Goal: Find specific page/section: Find specific page/section

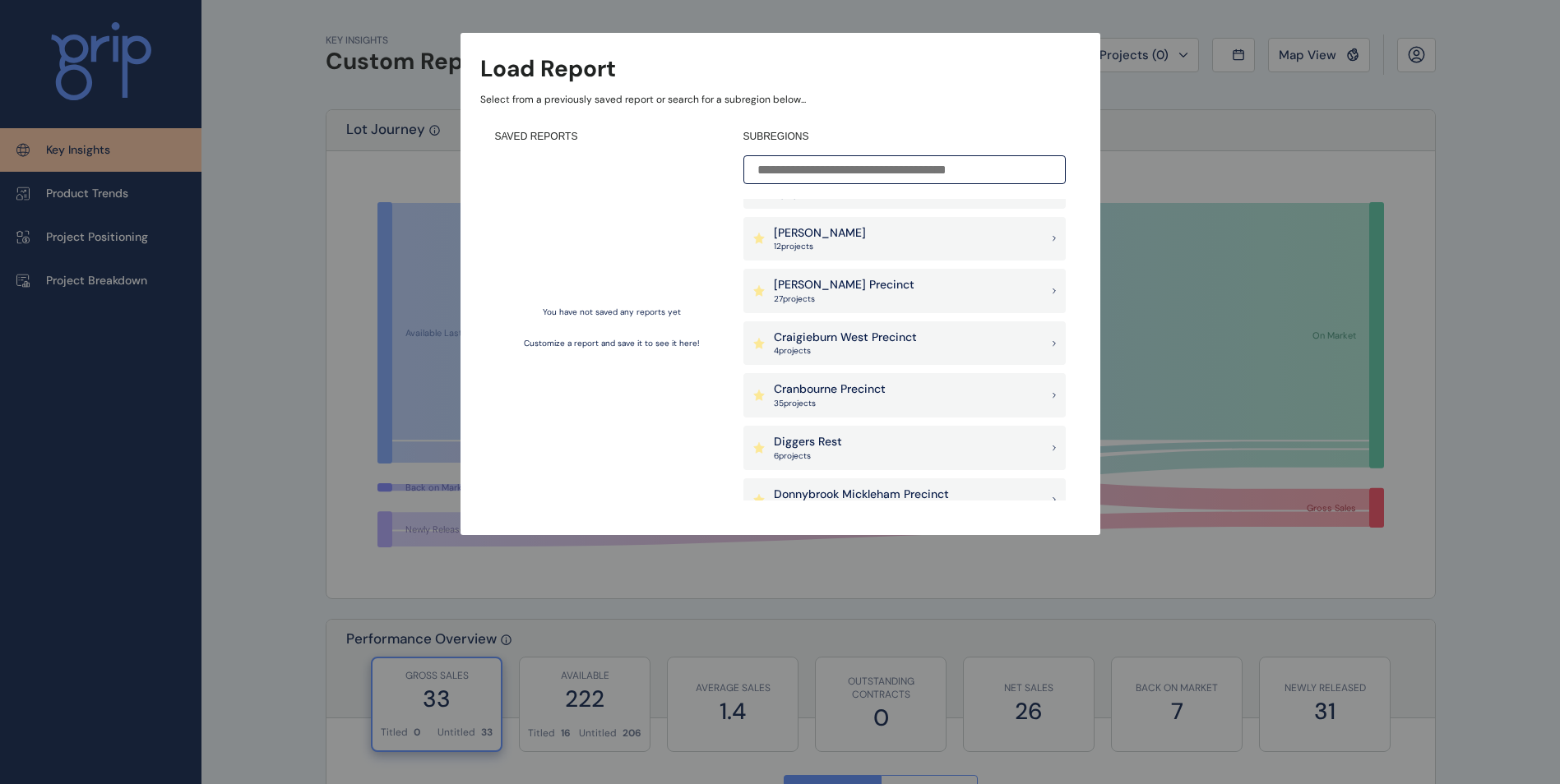
scroll to position [493, 0]
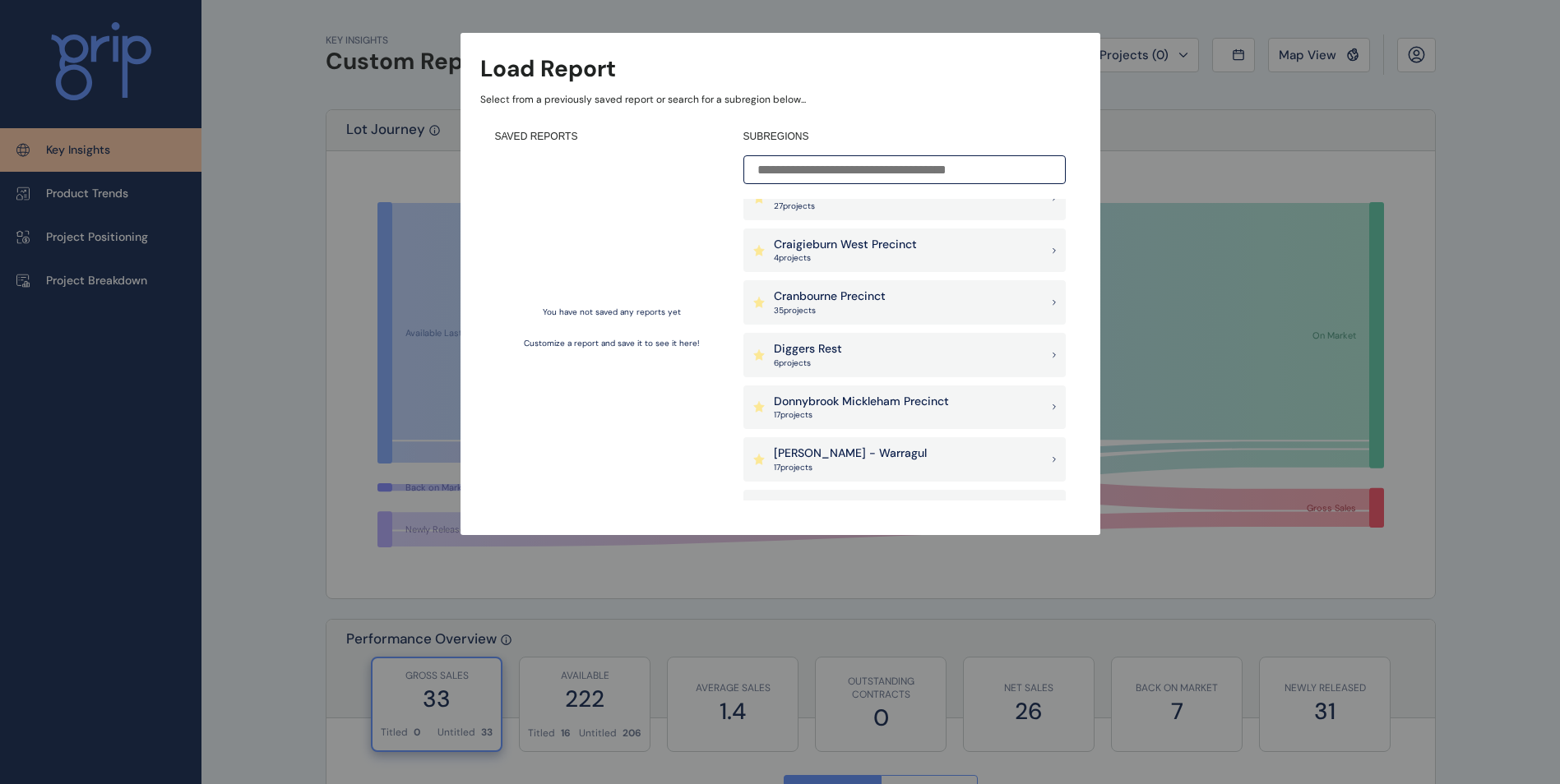
click at [842, 403] on p "Donnybrook Mickleham Precinct" at bounding box center [861, 402] width 175 height 17
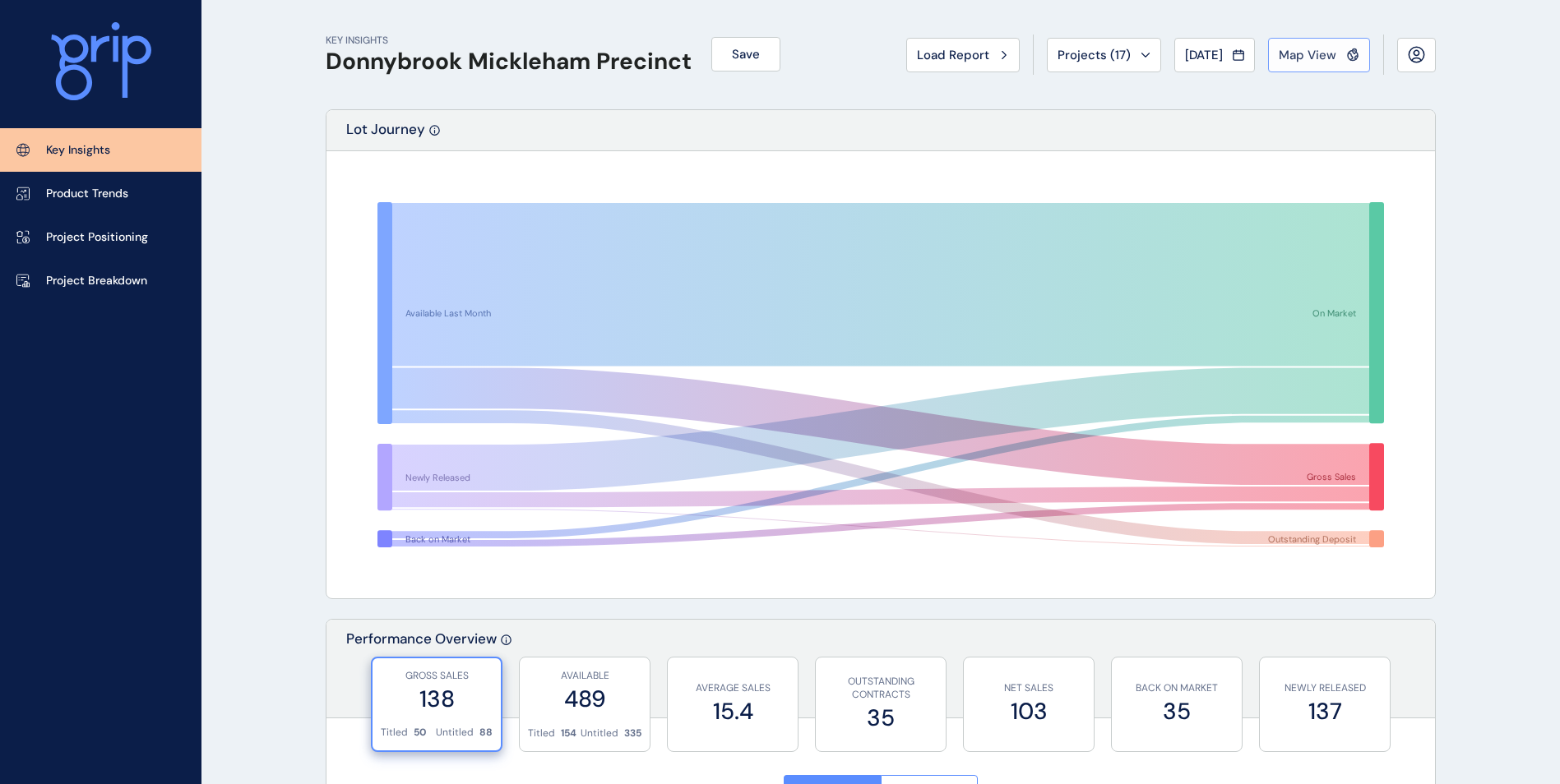
click at [1321, 51] on span "Map View" at bounding box center [1307, 56] width 57 height 17
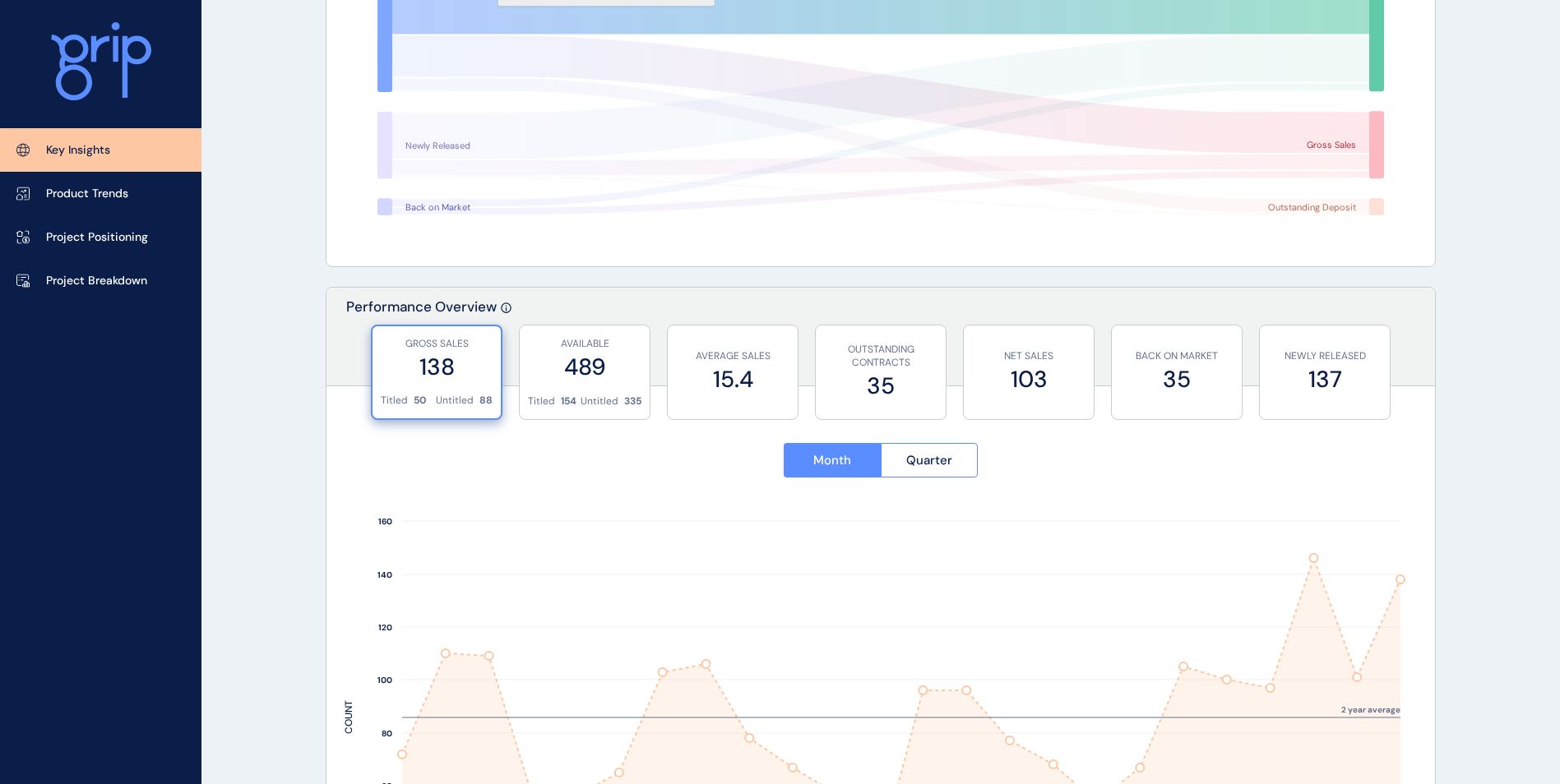
scroll to position [411, 0]
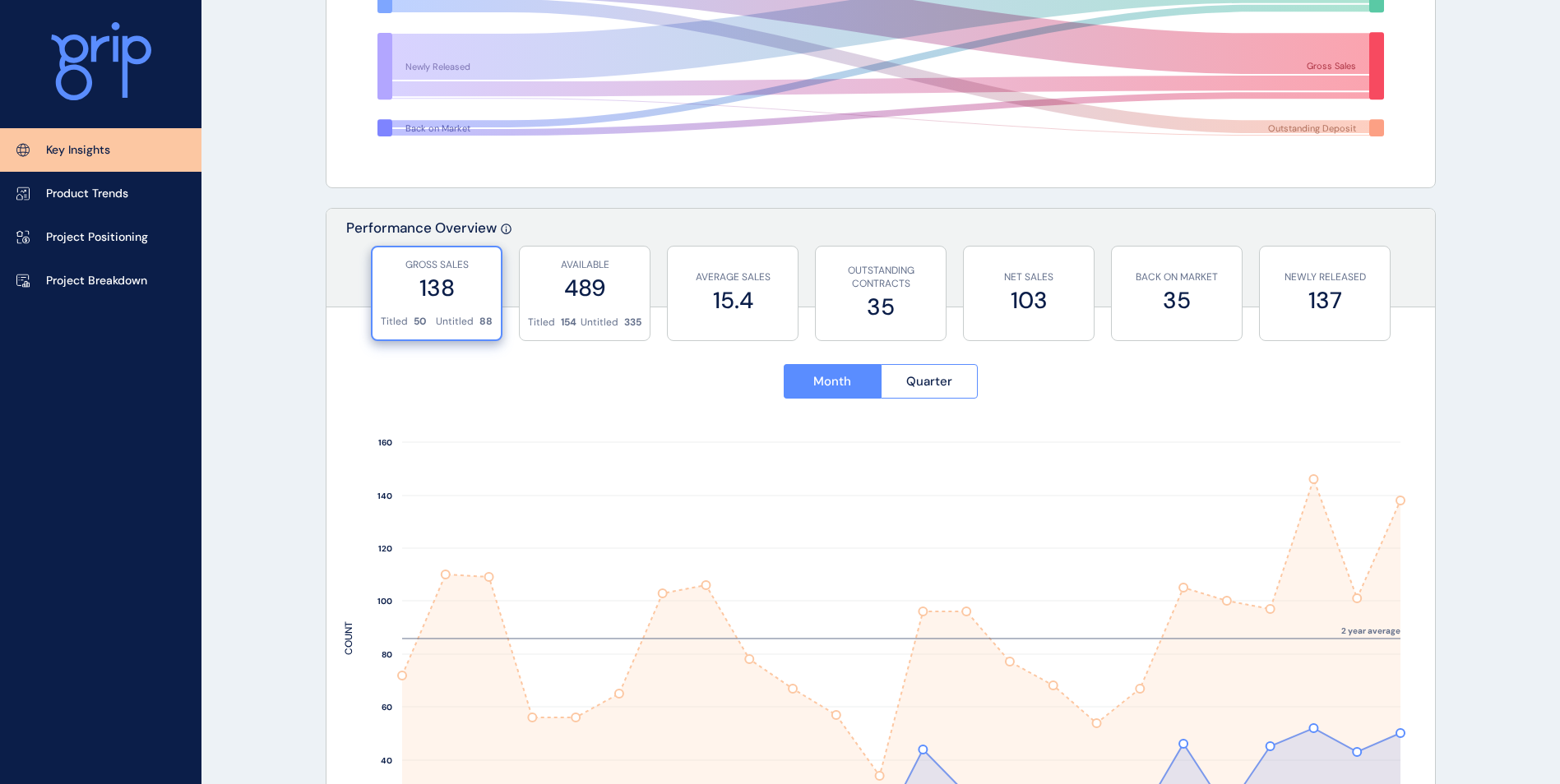
click at [438, 289] on label "138" at bounding box center [437, 288] width 112 height 32
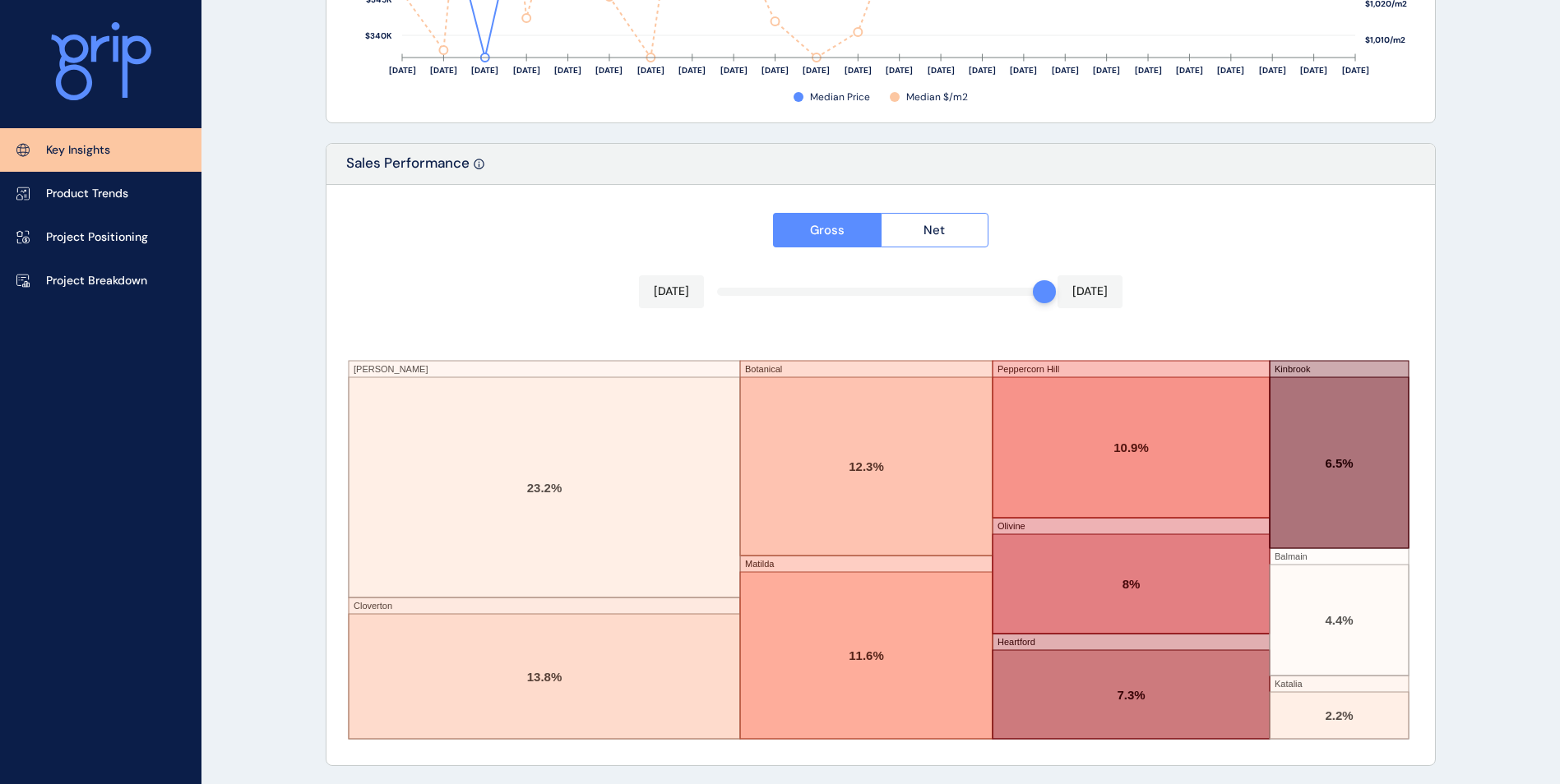
scroll to position [2676, 0]
